Goal: Information Seeking & Learning: Find specific fact

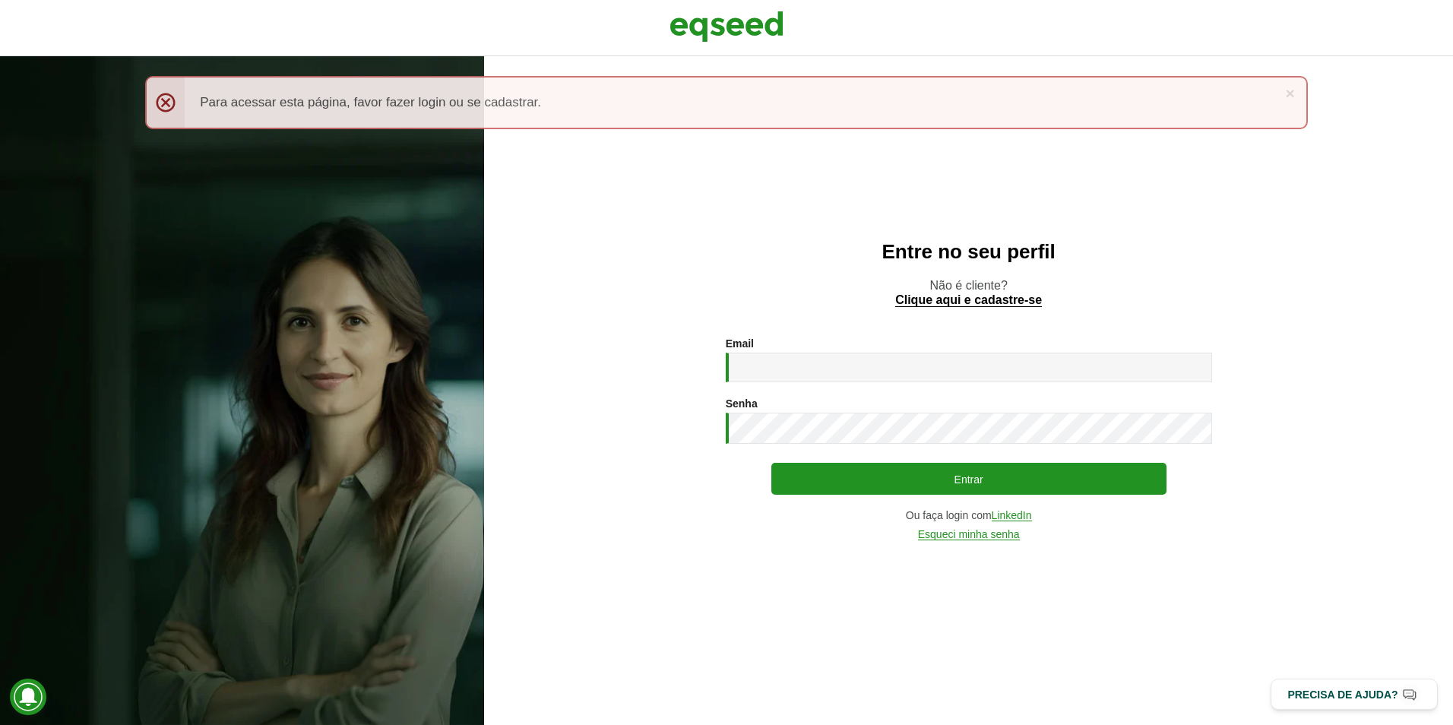
click at [758, 350] on div "Email * Digite seu endereço de e-mail." at bounding box center [969, 360] width 487 height 45
click at [759, 372] on input "Email *" at bounding box center [969, 368] width 487 height 30
type input "**********"
click at [772, 463] on button "Entrar" at bounding box center [969, 479] width 395 height 32
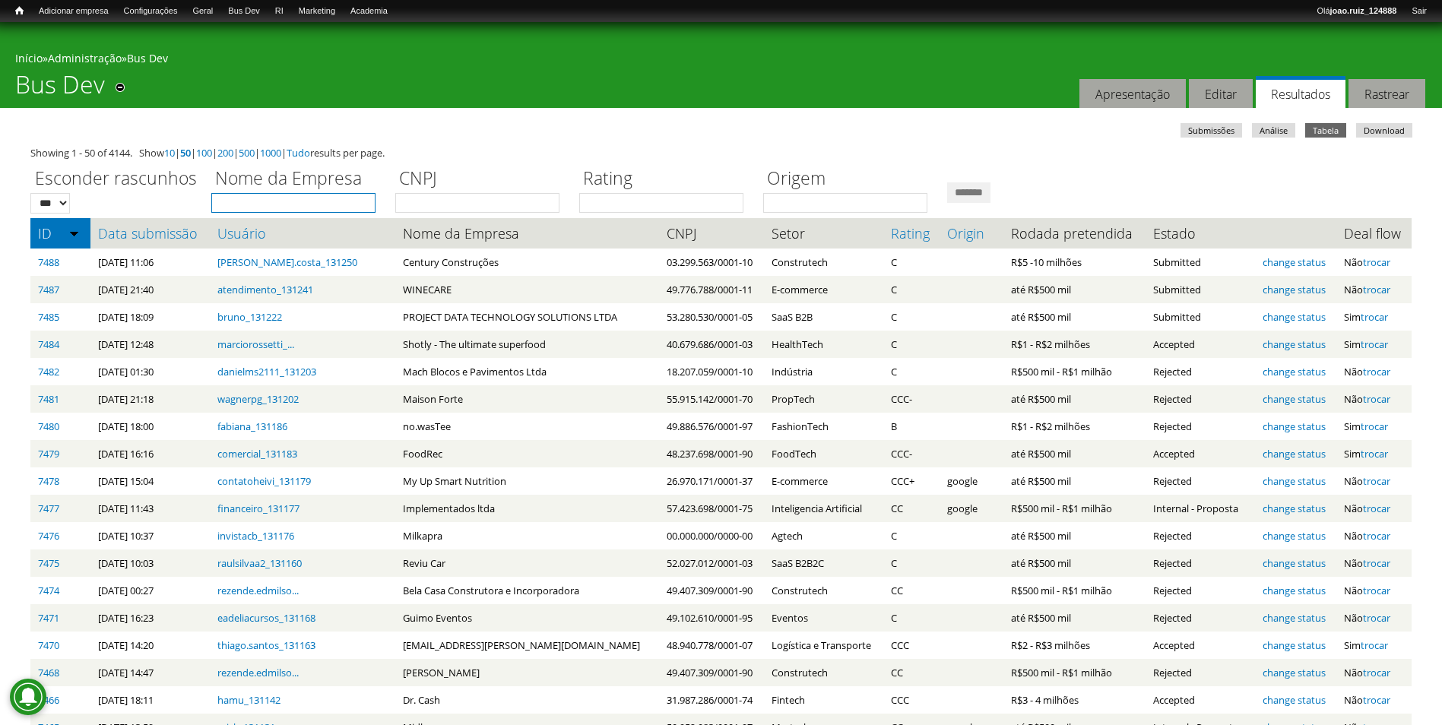
click at [246, 200] on input "Nome da Empresa" at bounding box center [293, 203] width 164 height 20
type input "*****"
click at [947, 182] on input "*******" at bounding box center [968, 192] width 43 height 21
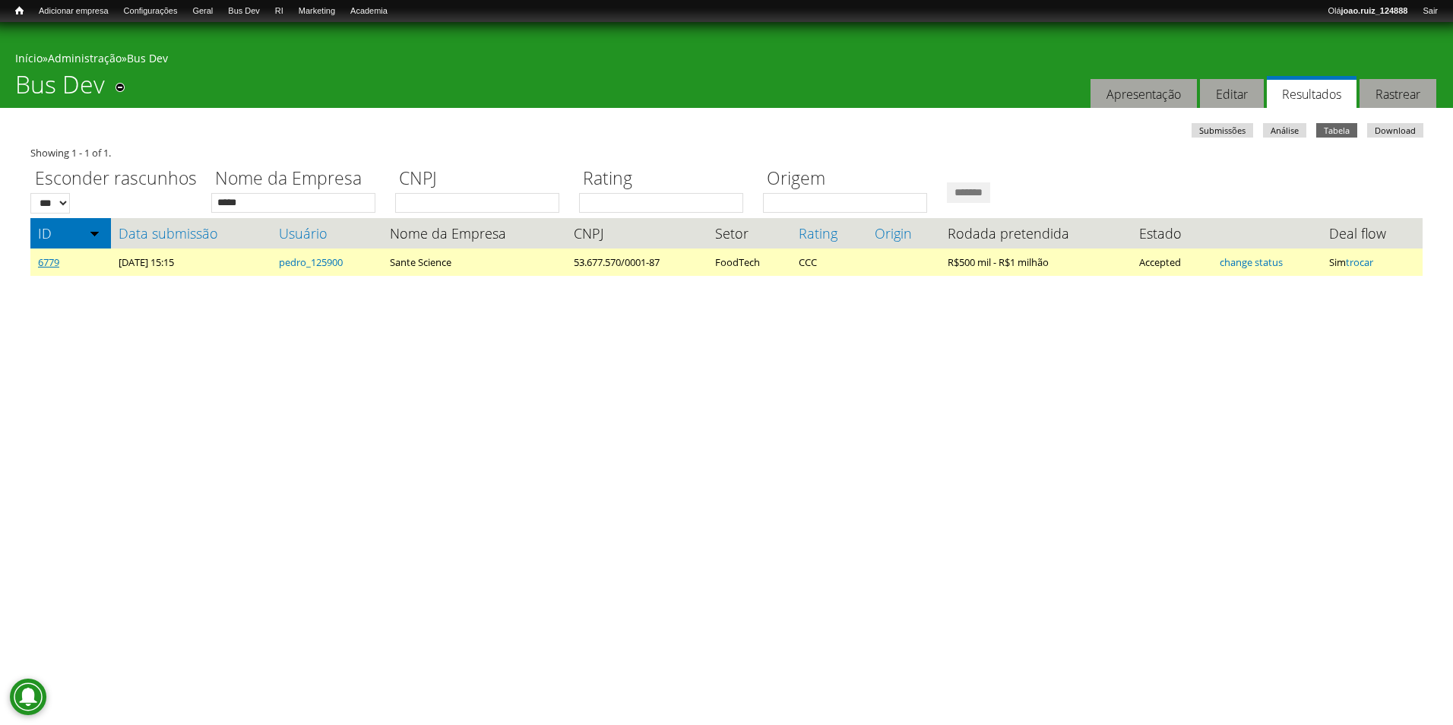
click at [54, 263] on link "6779" at bounding box center [48, 262] width 21 height 14
click at [47, 265] on link "6779" at bounding box center [48, 262] width 21 height 14
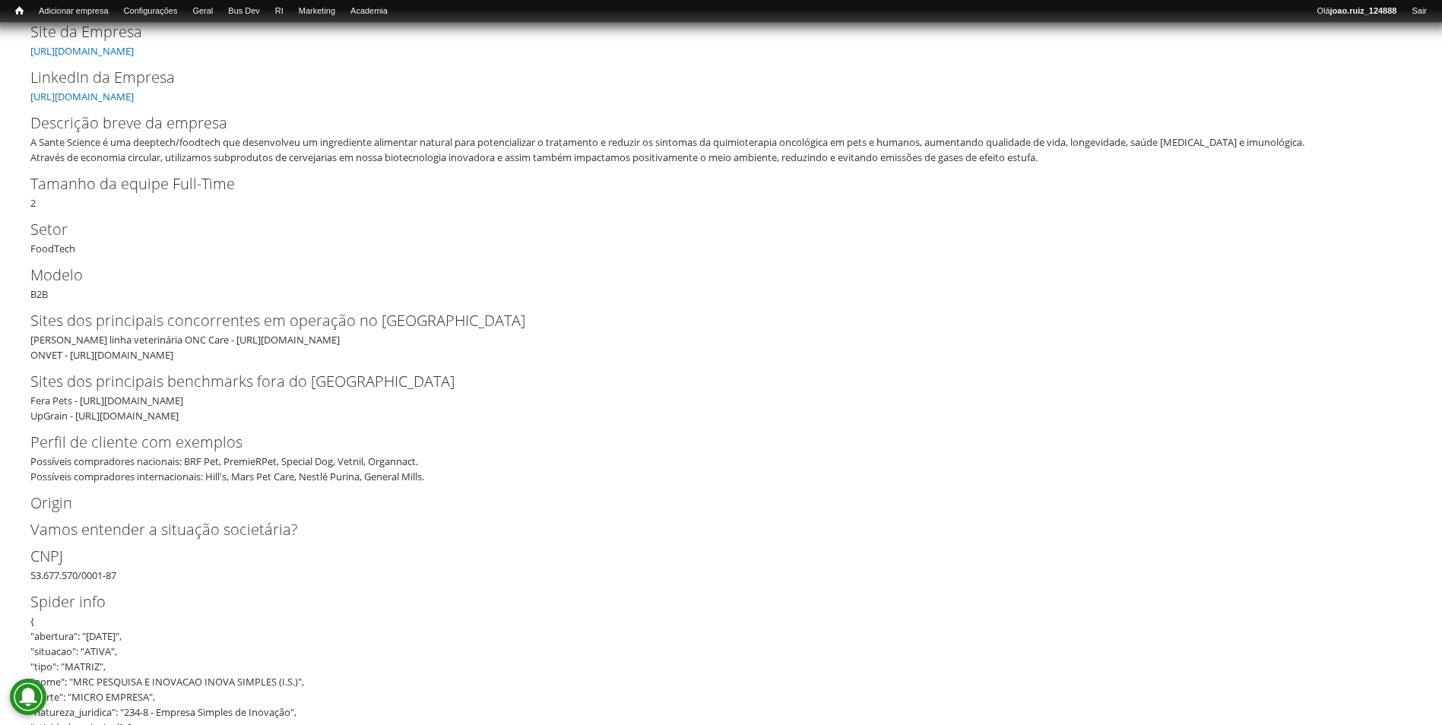
scroll to position [380, 0]
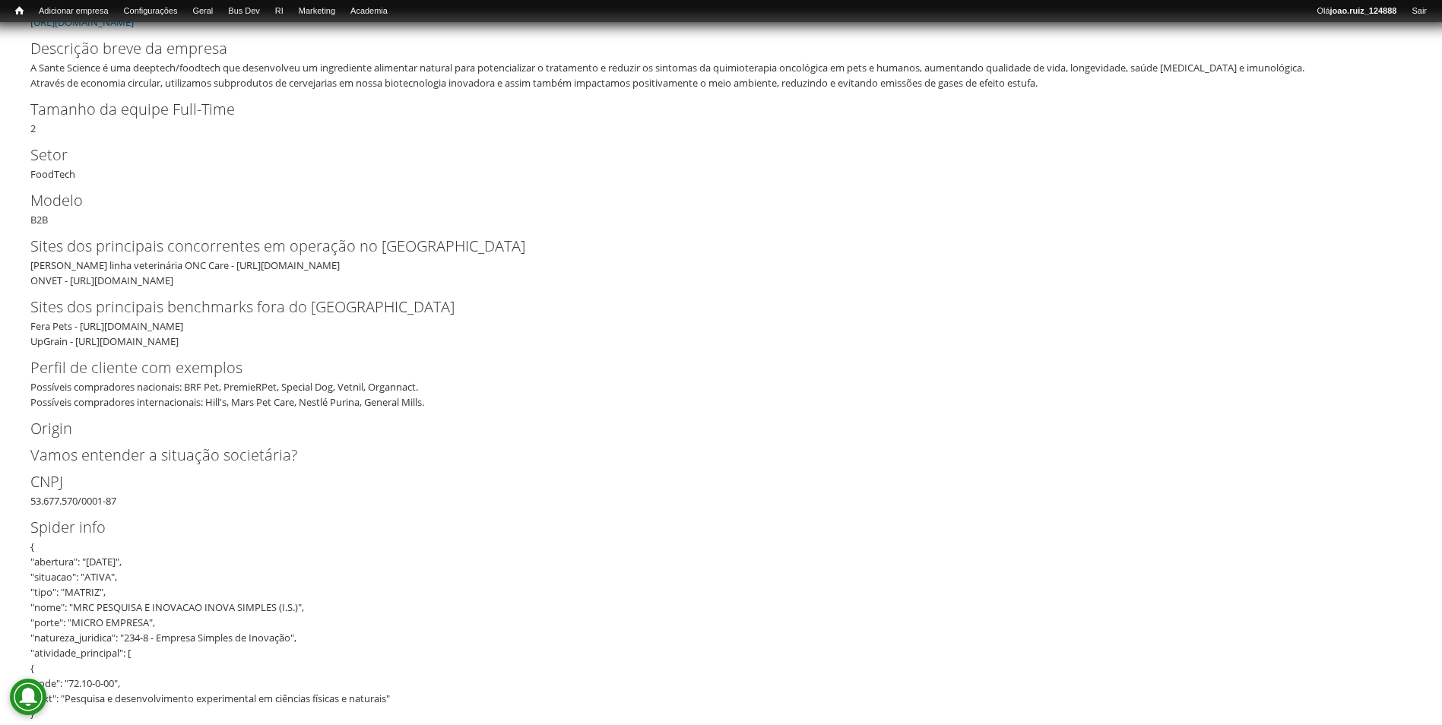
drag, startPoint x: 259, startPoint y: 344, endPoint x: 79, endPoint y: 347, distance: 180.2
click at [79, 347] on div "Fera Pets - https://www.ferapets.com/ UpGrain - https://sustainable-ingredients…" at bounding box center [715, 334] width 1371 height 30
copy div "https://sustainable-ingredients.com/en/"
drag, startPoint x: 71, startPoint y: 281, endPoint x: 209, endPoint y: 281, distance: 138.4
click at [209, 281] on div "Hill's linha veterinária ONC Care - https://www.hillspet.com.br/dog-food/pd-can…" at bounding box center [715, 273] width 1371 height 30
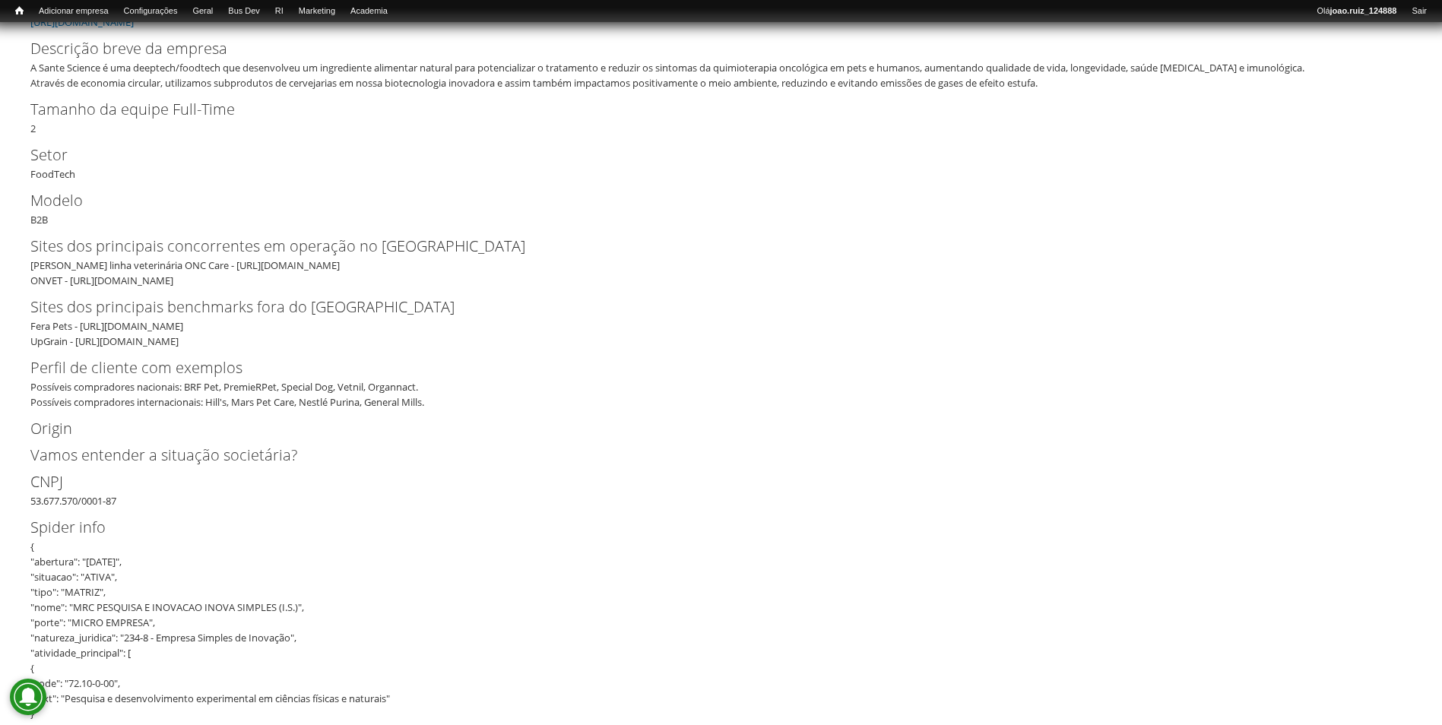
copy div "https://onvetnutricao.com.br/"
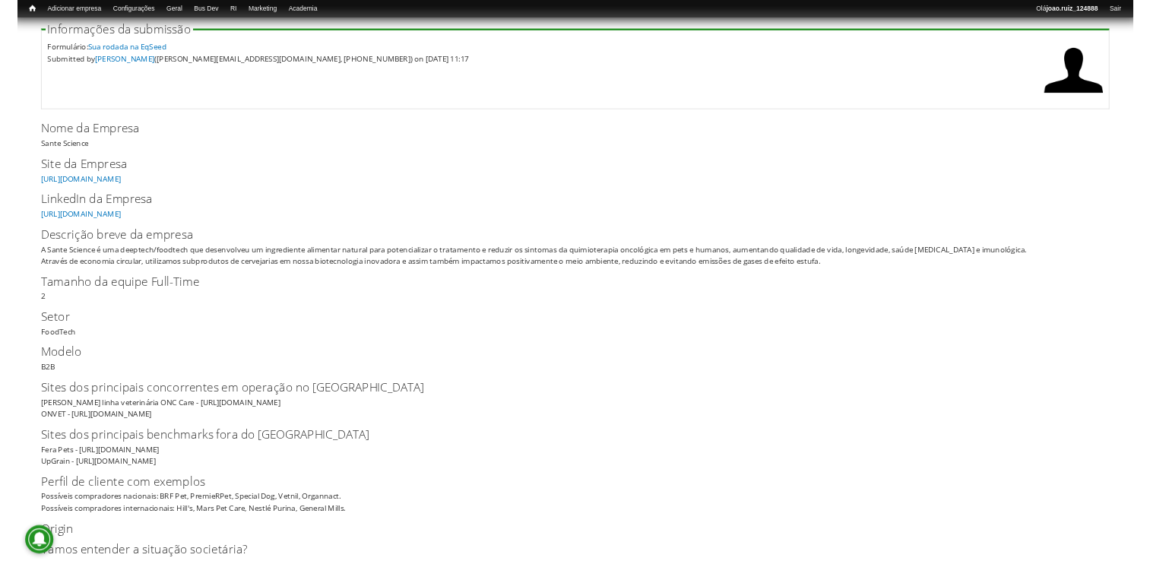
scroll to position [152, 0]
